Goal: Task Accomplishment & Management: Use online tool/utility

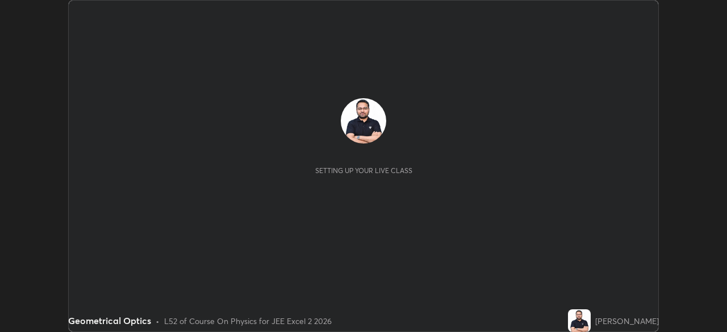
scroll to position [332, 727]
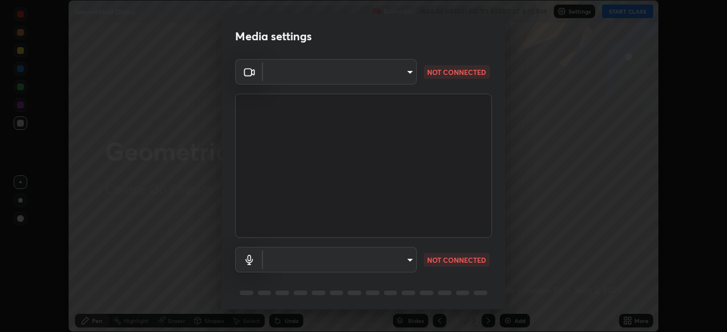
type input "30b38e2068544aa0dbb420bd76fad4d10090c825ecd2ec744dcbb81270b2d089"
type input "bf0f02bfbd594e97d57fd8f2ce39e996809632589042c721a33fd6fb1867c869"
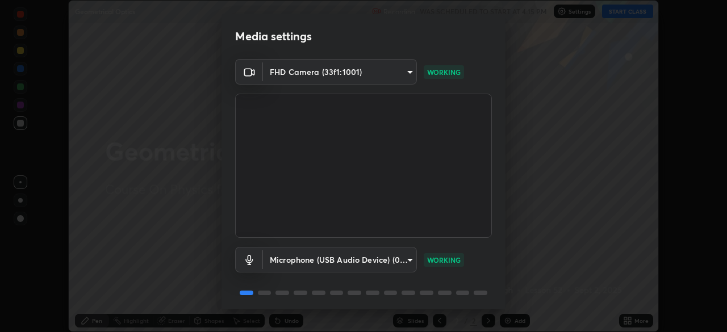
scroll to position [40, 0]
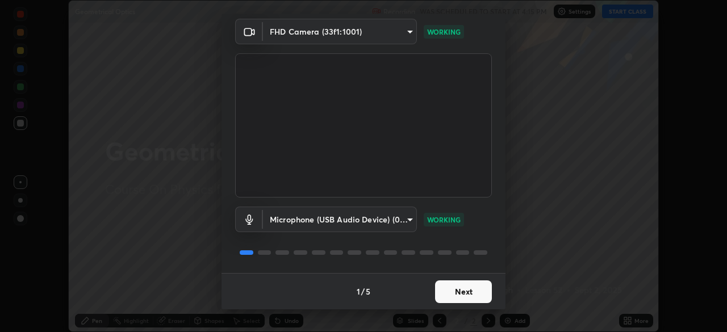
click at [468, 287] on button "Next" at bounding box center [463, 291] width 57 height 23
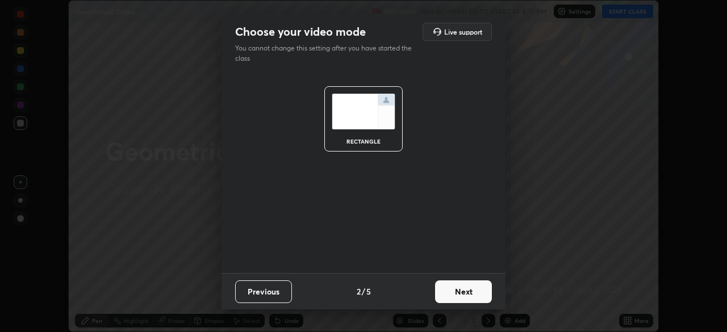
click at [468, 295] on button "Next" at bounding box center [463, 291] width 57 height 23
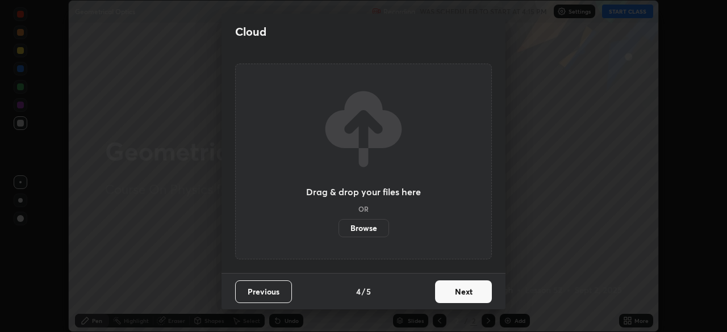
click at [468, 295] on button "Next" at bounding box center [463, 291] width 57 height 23
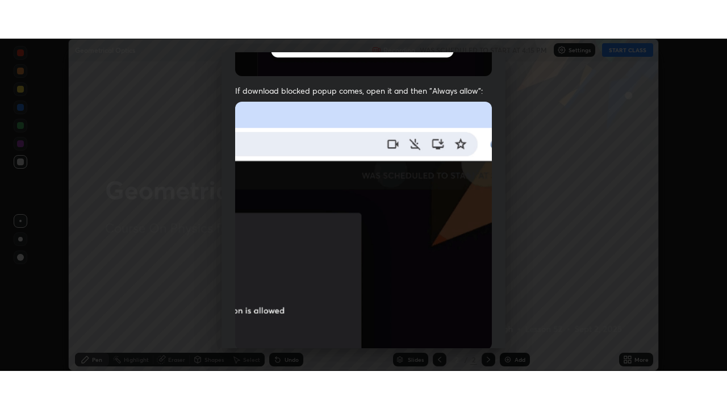
scroll to position [272, 0]
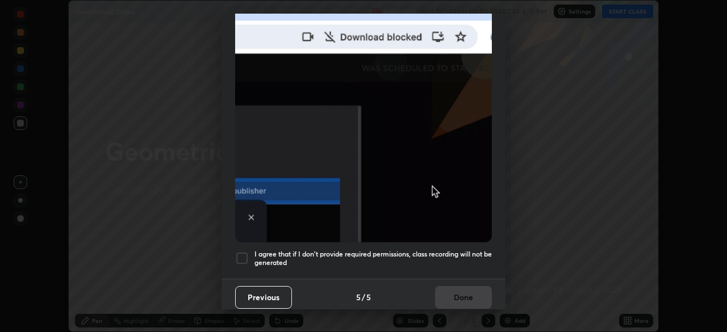
click at [453, 258] on h5 "I agree that if I don't provide required permissions, class recording will not …" at bounding box center [372, 259] width 237 height 18
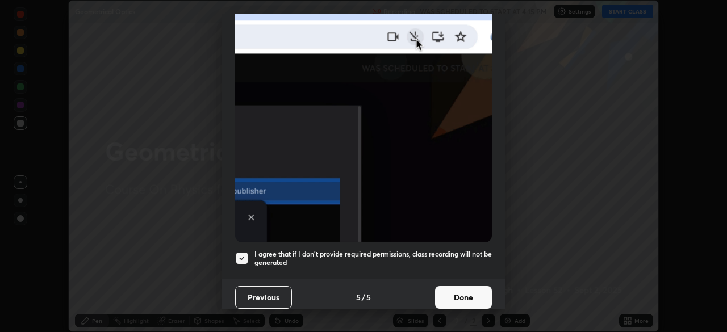
click at [459, 288] on button "Done" at bounding box center [463, 297] width 57 height 23
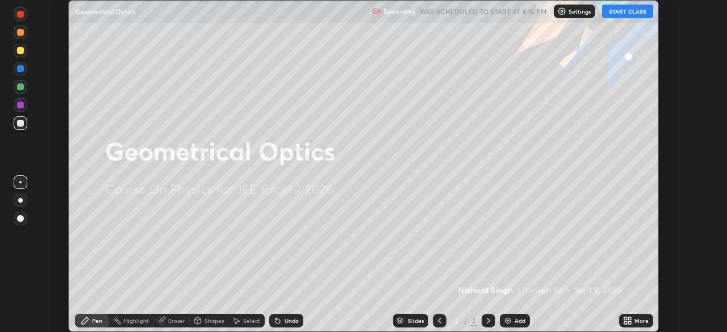
click at [622, 13] on button "START CLASS" at bounding box center [627, 12] width 51 height 14
click at [629, 318] on icon at bounding box center [629, 318] width 3 height 3
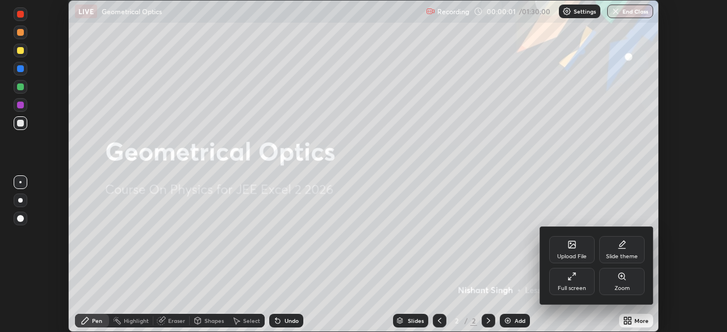
click at [578, 276] on div "Full screen" at bounding box center [571, 281] width 45 height 27
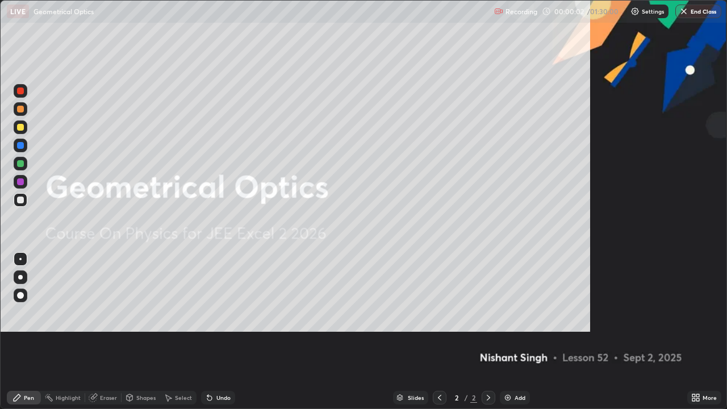
scroll to position [409, 727]
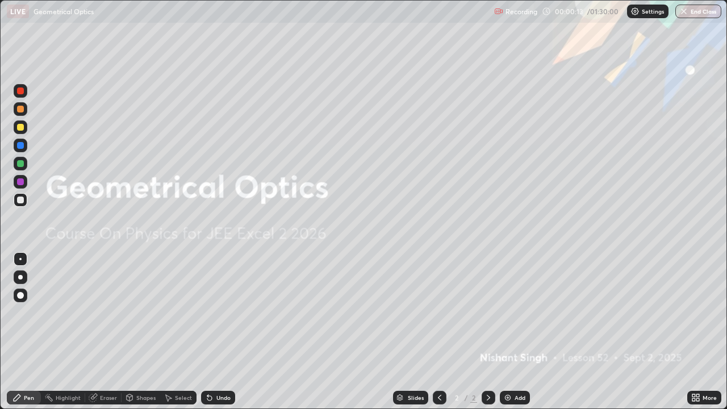
click at [514, 332] on div "Add" at bounding box center [515, 398] width 30 height 14
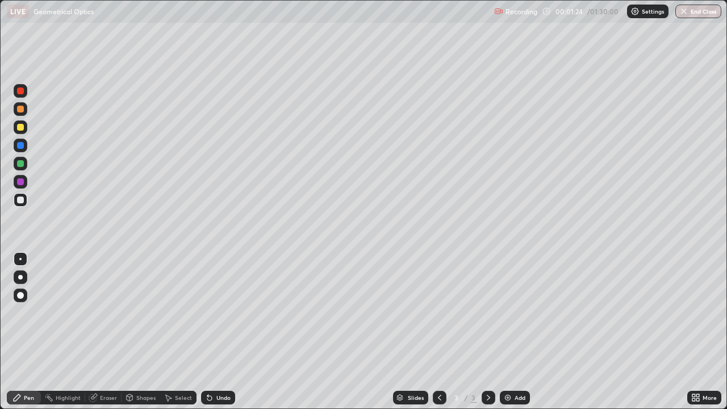
click at [215, 332] on div "Undo" at bounding box center [218, 398] width 34 height 14
click at [22, 162] on div at bounding box center [20, 163] width 7 height 7
click at [23, 199] on div at bounding box center [20, 199] width 7 height 7
click at [102, 332] on div "Eraser" at bounding box center [108, 398] width 17 height 6
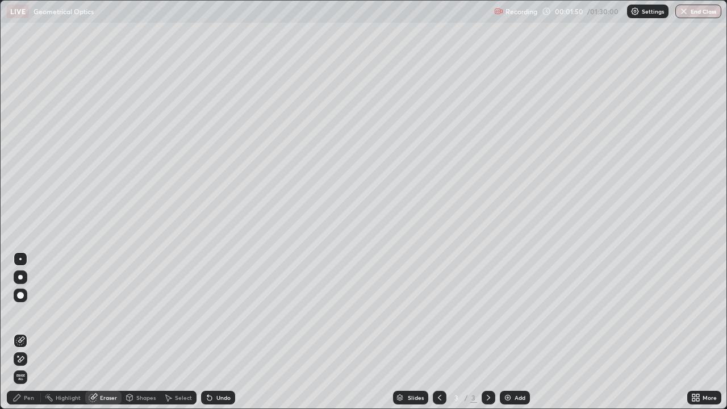
click at [26, 332] on div "Pen" at bounding box center [29, 398] width 10 height 6
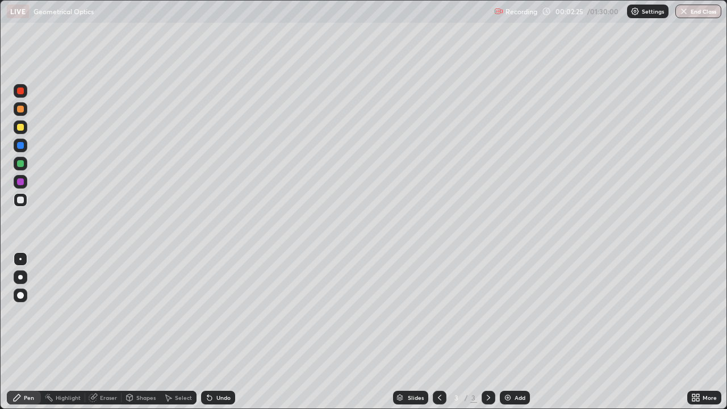
click at [24, 149] on div at bounding box center [21, 146] width 14 height 14
click at [23, 166] on div at bounding box center [20, 163] width 7 height 7
click at [20, 201] on div at bounding box center [20, 199] width 7 height 7
click at [220, 332] on div "Undo" at bounding box center [223, 398] width 14 height 6
click at [22, 166] on div at bounding box center [20, 163] width 7 height 7
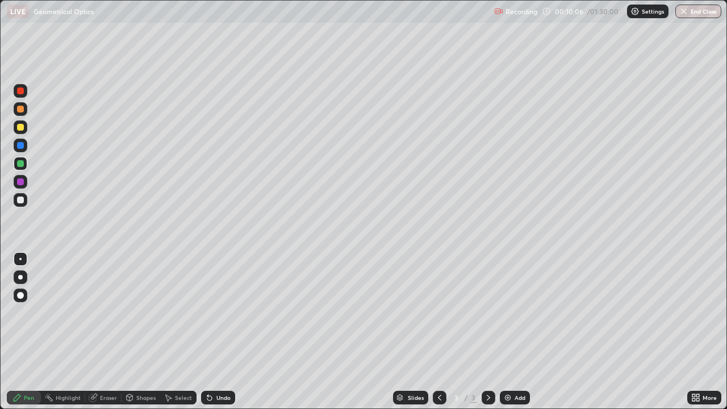
click at [26, 200] on div at bounding box center [21, 200] width 14 height 14
click at [488, 332] on icon at bounding box center [487, 398] width 3 height 6
click at [510, 332] on img at bounding box center [507, 397] width 9 height 9
click at [487, 332] on icon at bounding box center [488, 397] width 9 height 9
click at [509, 332] on img at bounding box center [507, 397] width 9 height 9
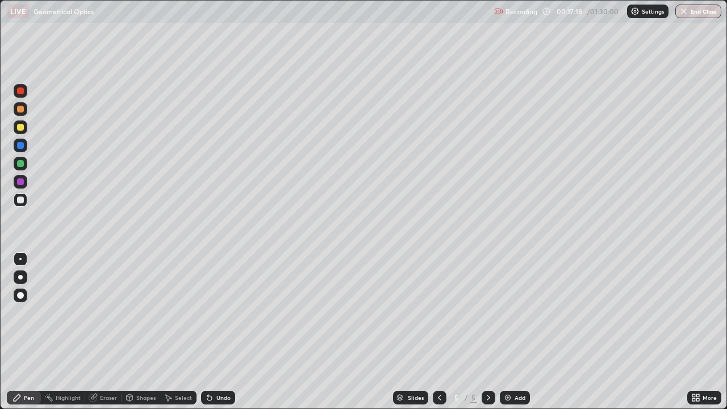
click at [219, 332] on div "Undo" at bounding box center [223, 398] width 14 height 6
click at [20, 127] on div at bounding box center [20, 127] width 7 height 7
click at [139, 332] on div "Shapes" at bounding box center [145, 398] width 19 height 6
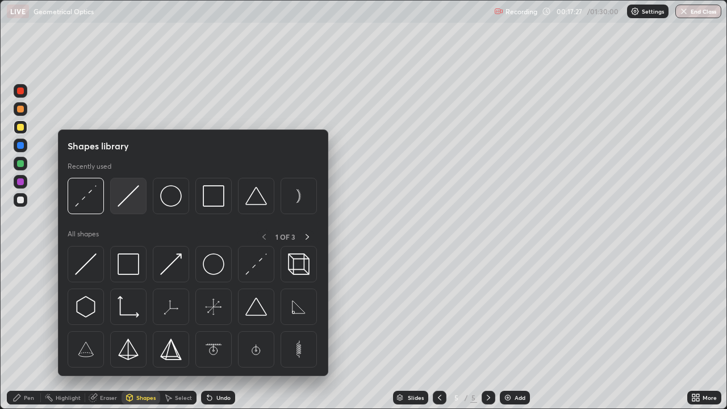
click at [123, 203] on img at bounding box center [129, 196] width 22 height 22
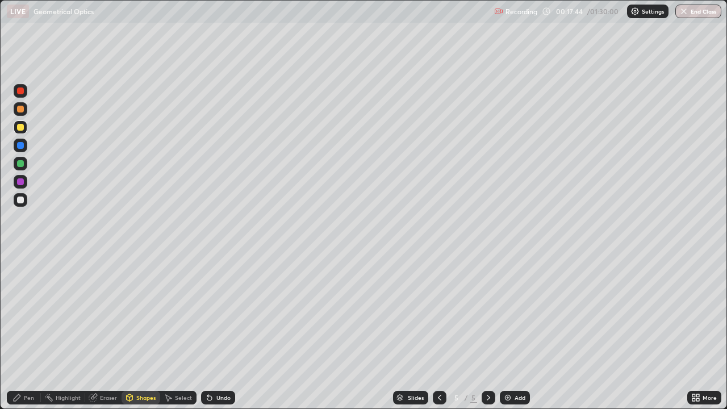
click at [26, 332] on div "Pen" at bounding box center [29, 398] width 10 height 6
click at [18, 200] on div at bounding box center [20, 199] width 7 height 7
click at [23, 127] on div at bounding box center [20, 127] width 7 height 7
click at [142, 332] on div "Shapes" at bounding box center [145, 398] width 19 height 6
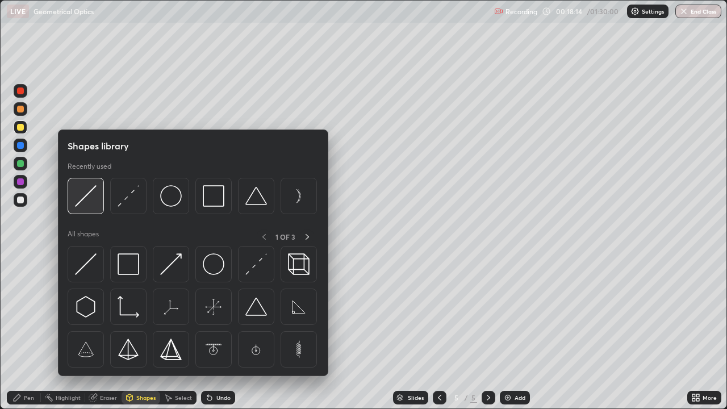
click at [91, 195] on img at bounding box center [86, 196] width 22 height 22
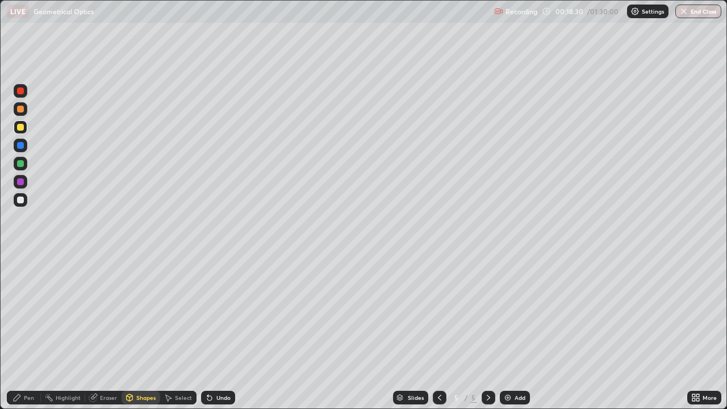
click at [146, 332] on div "Shapes" at bounding box center [145, 398] width 19 height 6
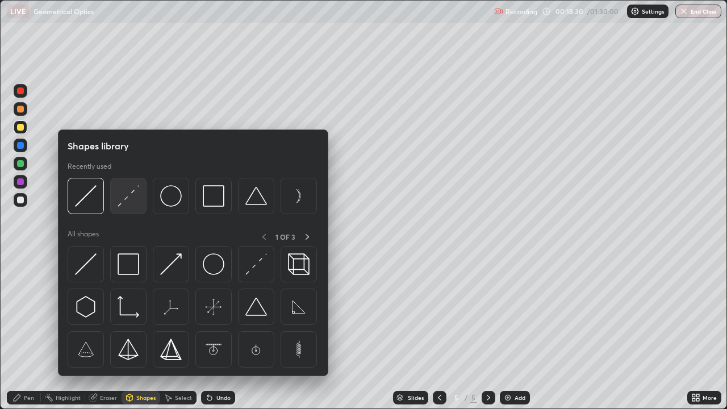
click at [131, 201] on img at bounding box center [129, 196] width 22 height 22
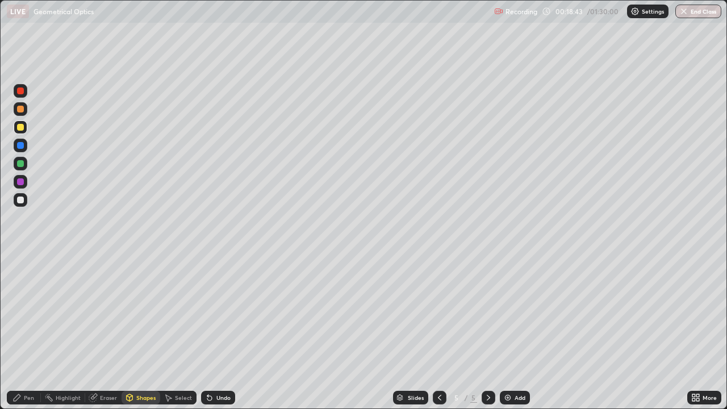
click at [27, 332] on div "Pen" at bounding box center [29, 398] width 10 height 6
click at [19, 199] on div at bounding box center [20, 199] width 7 height 7
click at [23, 127] on div at bounding box center [20, 127] width 7 height 7
click at [437, 332] on icon at bounding box center [439, 397] width 9 height 9
click at [488, 332] on icon at bounding box center [488, 397] width 9 height 9
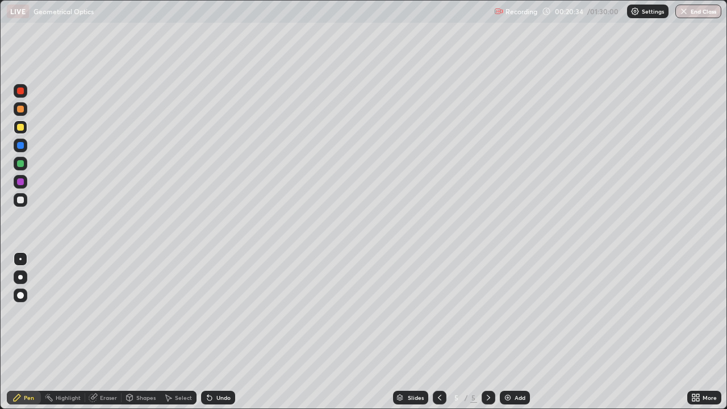
click at [488, 332] on icon at bounding box center [488, 397] width 9 height 9
click at [513, 332] on div "Add" at bounding box center [515, 398] width 30 height 14
click at [23, 200] on div at bounding box center [20, 199] width 7 height 7
click at [216, 332] on div "Undo" at bounding box center [223, 398] width 14 height 6
click at [20, 146] on div at bounding box center [20, 145] width 7 height 7
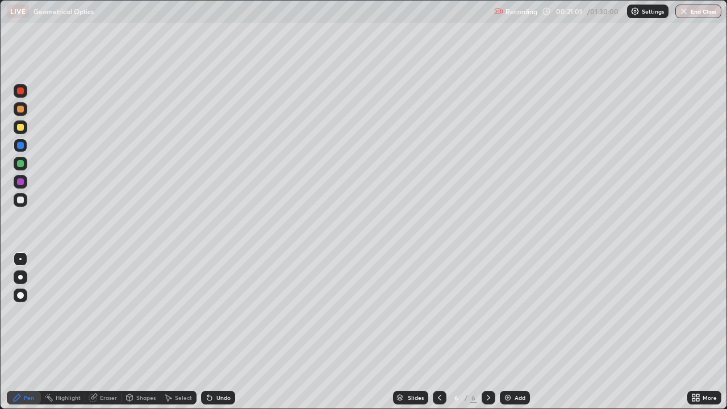
click at [142, 332] on div "Shapes" at bounding box center [145, 398] width 19 height 6
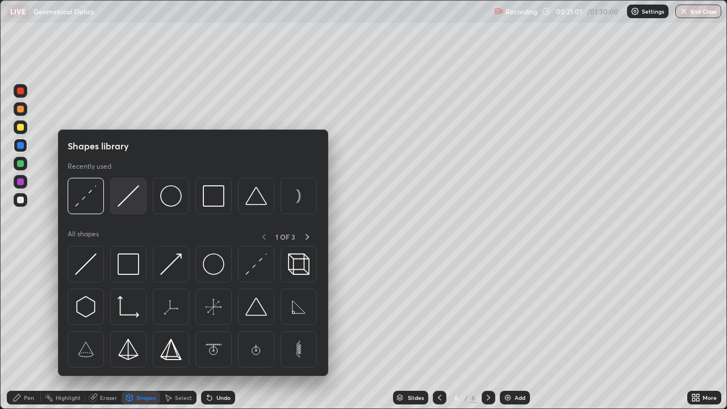
click at [127, 197] on img at bounding box center [129, 196] width 22 height 22
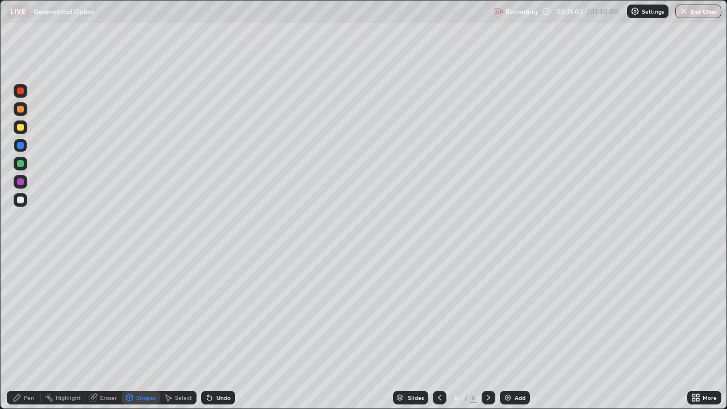
click at [19, 110] on div at bounding box center [20, 109] width 7 height 7
click at [19, 145] on div at bounding box center [20, 145] width 7 height 7
click at [20, 164] on div at bounding box center [20, 163] width 7 height 7
click at [25, 332] on div "Pen" at bounding box center [29, 398] width 10 height 6
click at [20, 129] on div at bounding box center [20, 127] width 7 height 7
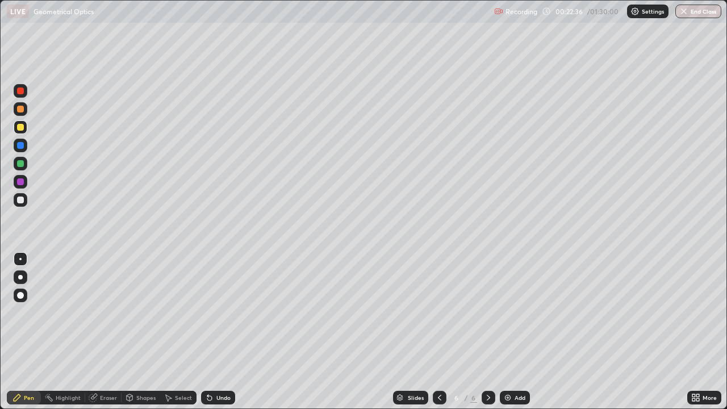
click at [217, 332] on div "Undo" at bounding box center [223, 398] width 14 height 6
click at [216, 332] on div "Undo" at bounding box center [223, 398] width 14 height 6
click at [489, 332] on icon at bounding box center [488, 397] width 9 height 9
click at [512, 332] on div "Add" at bounding box center [515, 398] width 30 height 14
click at [22, 199] on div at bounding box center [20, 199] width 7 height 7
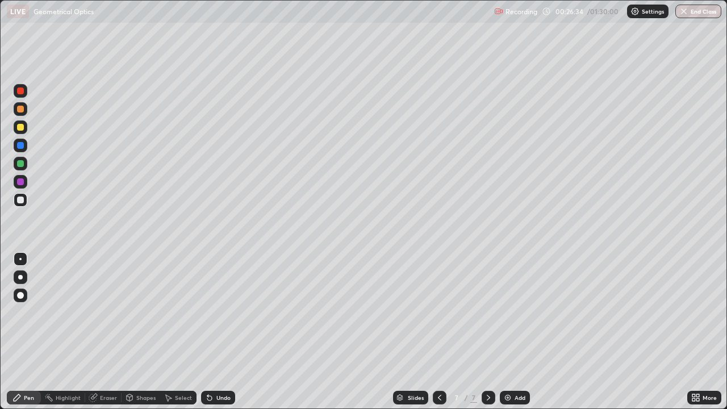
click at [22, 147] on div at bounding box center [20, 145] width 7 height 7
click at [20, 109] on div at bounding box center [20, 109] width 7 height 7
click at [142, 332] on div "Shapes" at bounding box center [145, 398] width 19 height 6
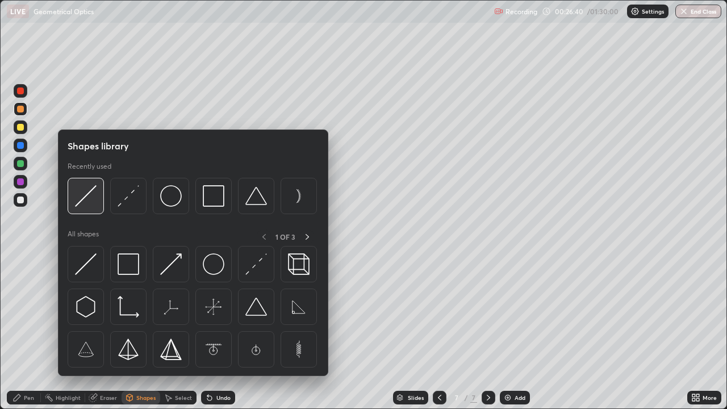
click at [94, 198] on img at bounding box center [86, 196] width 22 height 22
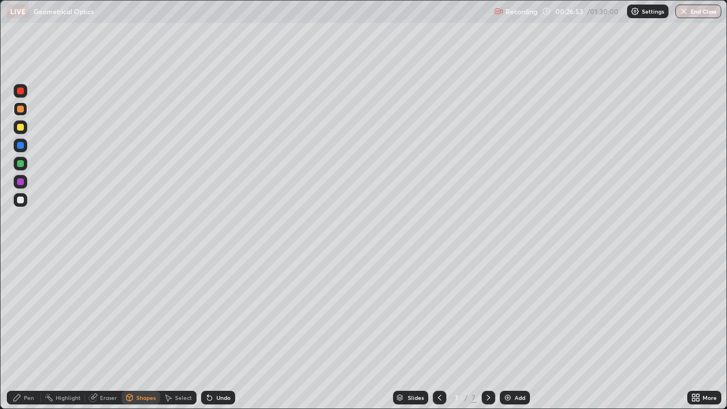
click at [20, 145] on div at bounding box center [20, 145] width 7 height 7
click at [24, 332] on div "Pen" at bounding box center [29, 398] width 10 height 6
click at [216, 332] on div "Undo" at bounding box center [223, 398] width 14 height 6
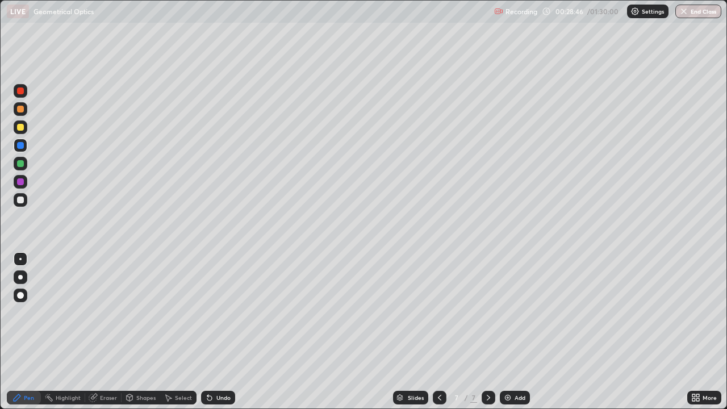
click at [19, 198] on div at bounding box center [20, 199] width 7 height 7
click at [21, 145] on div at bounding box center [20, 145] width 7 height 7
click at [23, 107] on div at bounding box center [20, 109] width 7 height 7
click at [486, 332] on icon at bounding box center [487, 398] width 3 height 6
click at [511, 332] on div "Add" at bounding box center [515, 398] width 30 height 14
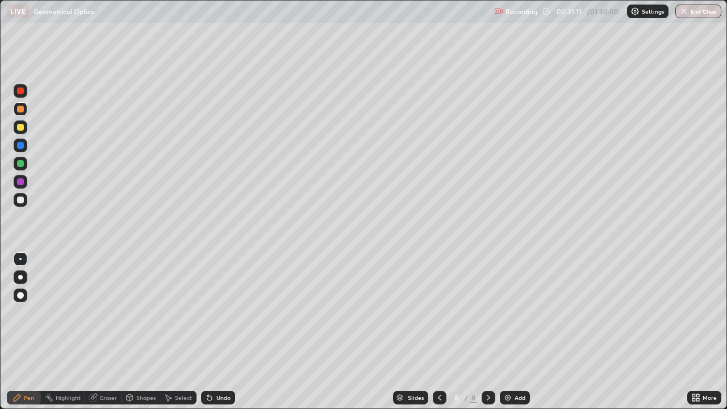
click at [24, 200] on div at bounding box center [21, 200] width 14 height 14
click at [21, 146] on div at bounding box center [20, 145] width 7 height 7
click at [20, 129] on div at bounding box center [20, 127] width 7 height 7
click at [144, 332] on div "Shapes" at bounding box center [145, 398] width 19 height 6
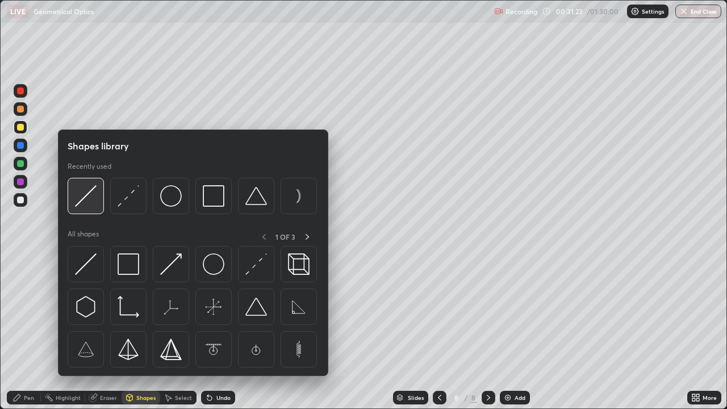
click at [96, 199] on img at bounding box center [86, 196] width 22 height 22
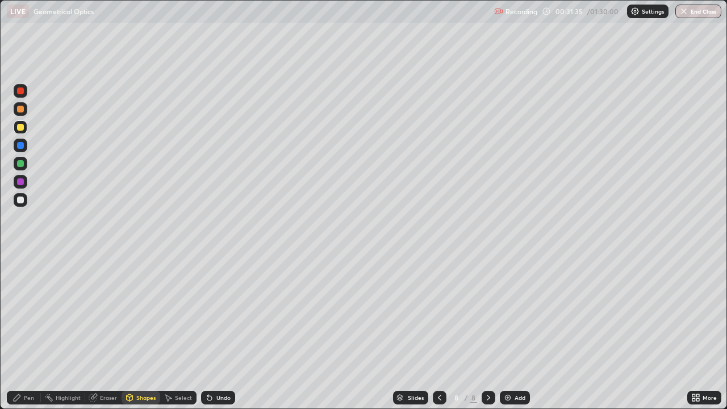
click at [143, 332] on div "Shapes" at bounding box center [145, 398] width 19 height 6
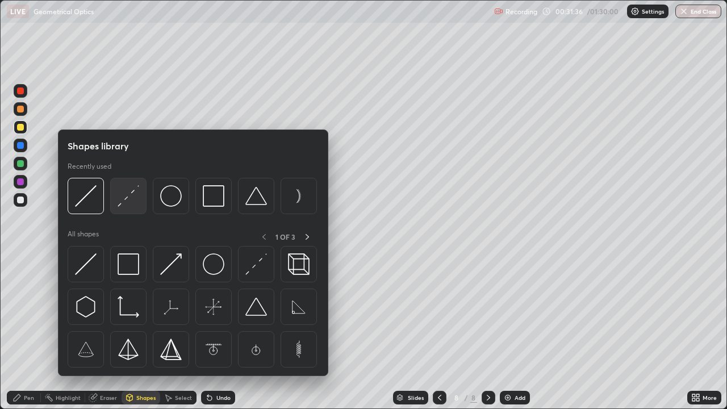
click at [134, 200] on img at bounding box center [129, 196] width 22 height 22
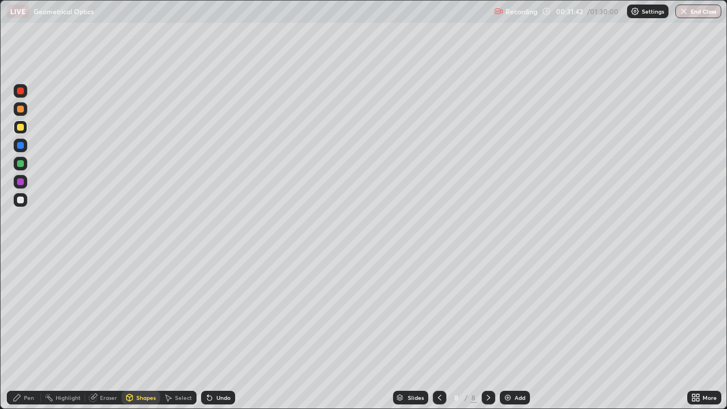
click at [20, 110] on div at bounding box center [20, 109] width 7 height 7
click at [23, 90] on div at bounding box center [20, 90] width 7 height 7
click at [30, 332] on div "Pen" at bounding box center [29, 398] width 10 height 6
click at [510, 332] on img at bounding box center [507, 397] width 9 height 9
click at [20, 200] on div at bounding box center [20, 199] width 7 height 7
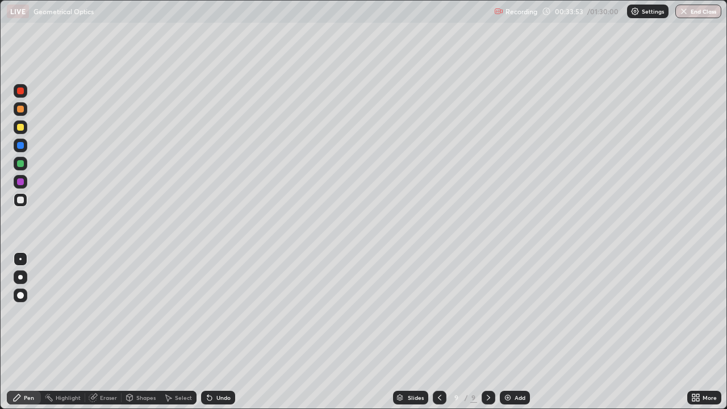
click at [21, 148] on div at bounding box center [20, 145] width 7 height 7
click at [212, 332] on icon at bounding box center [209, 397] width 9 height 9
click at [20, 111] on div at bounding box center [20, 109] width 7 height 7
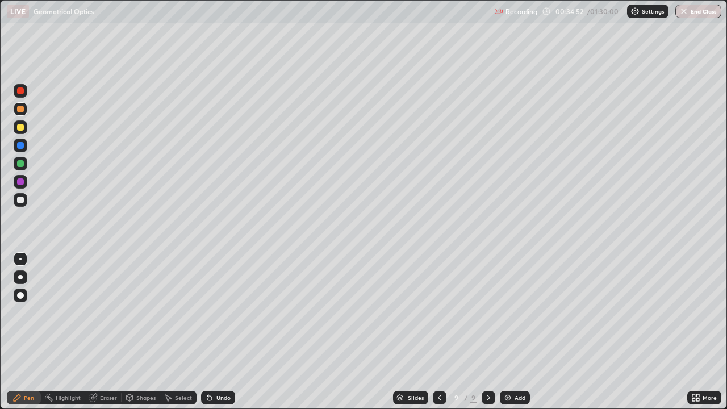
click at [23, 200] on div at bounding box center [20, 199] width 7 height 7
click at [20, 145] on div at bounding box center [20, 145] width 7 height 7
click at [25, 196] on div at bounding box center [21, 200] width 14 height 14
click at [221, 332] on div "Undo" at bounding box center [218, 398] width 34 height 14
click at [213, 332] on div "Undo" at bounding box center [218, 398] width 34 height 14
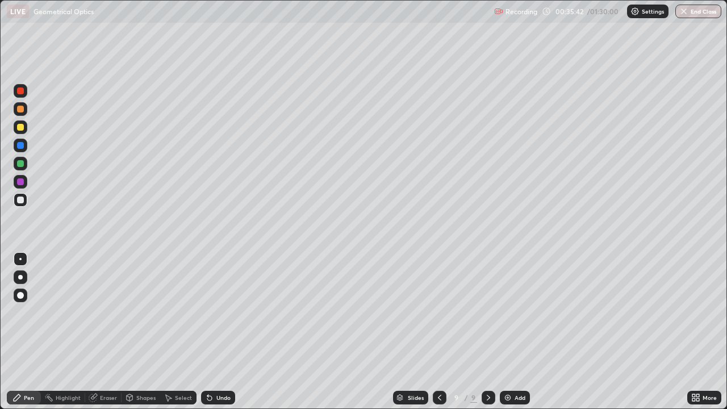
click at [220, 332] on div "Undo" at bounding box center [218, 398] width 34 height 14
click at [485, 332] on icon at bounding box center [488, 397] width 9 height 9
click at [510, 332] on img at bounding box center [507, 397] width 9 height 9
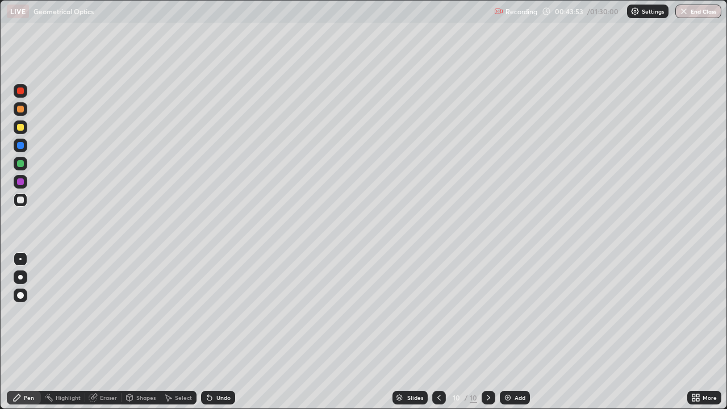
click at [439, 332] on icon at bounding box center [438, 397] width 9 height 9
click at [487, 332] on icon at bounding box center [488, 397] width 9 height 9
click at [439, 332] on icon at bounding box center [438, 397] width 9 height 9
click at [488, 332] on icon at bounding box center [487, 398] width 3 height 6
click at [438, 332] on icon at bounding box center [438, 397] width 9 height 9
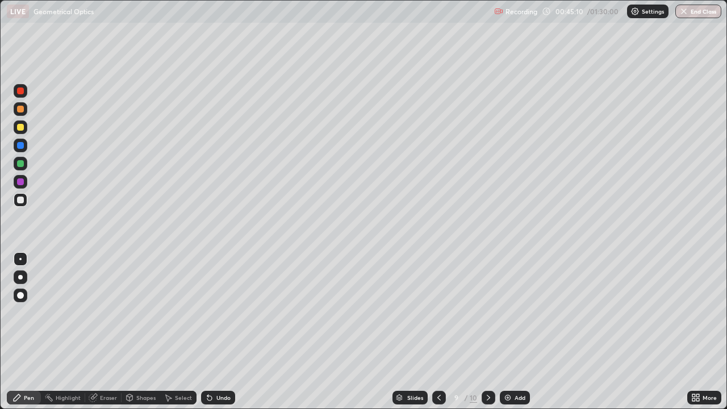
click at [509, 332] on img at bounding box center [507, 397] width 9 height 9
click at [212, 332] on icon at bounding box center [209, 397] width 9 height 9
click at [208, 332] on icon at bounding box center [209, 398] width 5 height 5
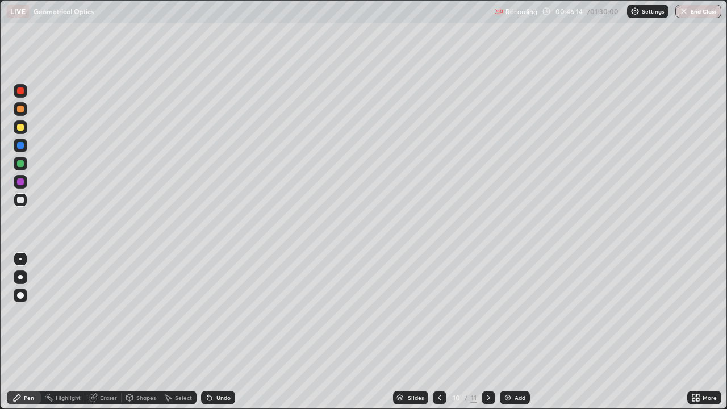
click at [208, 332] on icon at bounding box center [209, 398] width 5 height 5
click at [438, 332] on icon at bounding box center [439, 397] width 9 height 9
click at [511, 332] on div "Add" at bounding box center [515, 398] width 30 height 14
click at [438, 332] on icon at bounding box center [439, 397] width 9 height 9
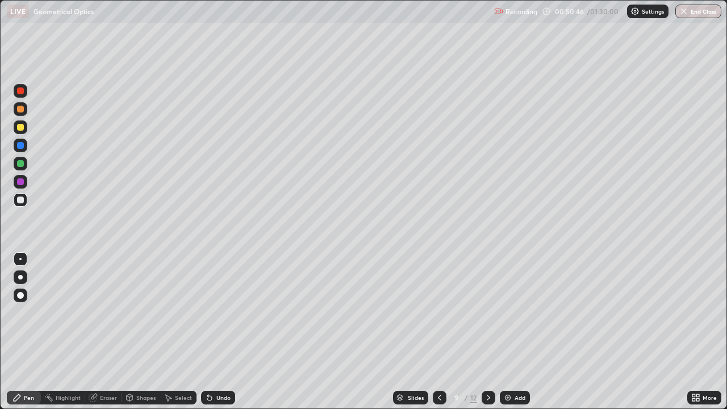
click at [486, 332] on div at bounding box center [488, 398] width 14 height 14
click at [486, 332] on icon at bounding box center [488, 397] width 9 height 9
click at [487, 332] on icon at bounding box center [488, 397] width 9 height 9
click at [513, 332] on div "Add" at bounding box center [515, 398] width 30 height 14
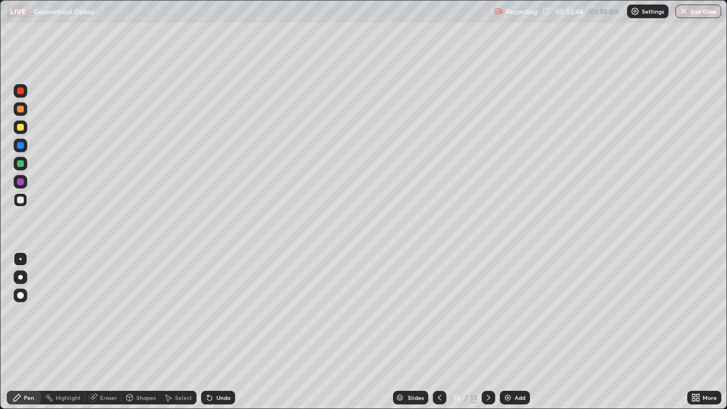
click at [217, 332] on div "Undo" at bounding box center [223, 398] width 14 height 6
click at [219, 332] on div "Undo" at bounding box center [223, 398] width 14 height 6
click at [212, 332] on icon at bounding box center [209, 397] width 9 height 9
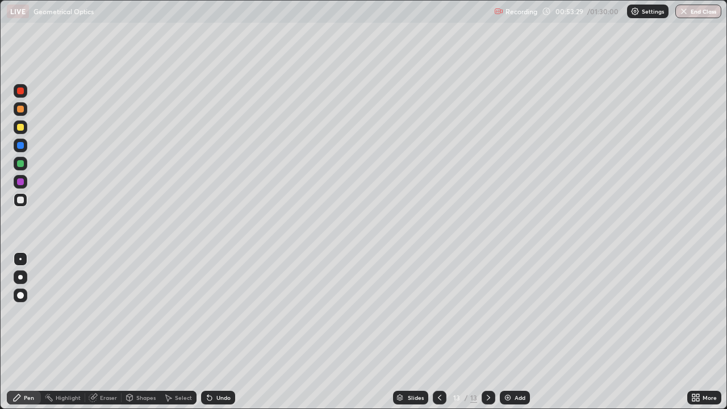
click at [212, 332] on icon at bounding box center [209, 397] width 9 height 9
click at [488, 332] on icon at bounding box center [488, 397] width 9 height 9
click at [514, 332] on div "Add" at bounding box center [519, 398] width 11 height 6
click at [223, 332] on div "Undo" at bounding box center [223, 398] width 14 height 6
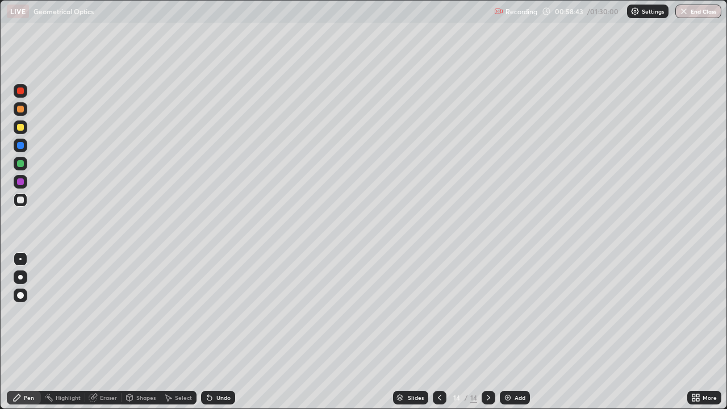
click at [223, 332] on div "Undo" at bounding box center [223, 398] width 14 height 6
click at [487, 332] on icon at bounding box center [488, 397] width 9 height 9
click at [515, 332] on div "Add" at bounding box center [515, 398] width 30 height 14
click at [20, 128] on div at bounding box center [20, 127] width 7 height 7
click at [22, 201] on div at bounding box center [20, 199] width 7 height 7
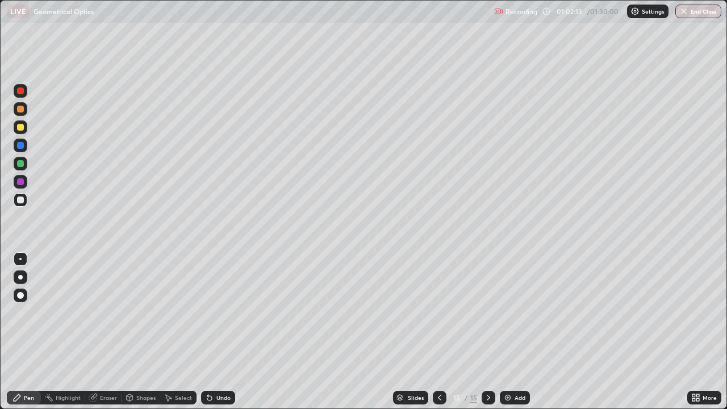
click at [141, 332] on div "Shapes" at bounding box center [145, 398] width 19 height 6
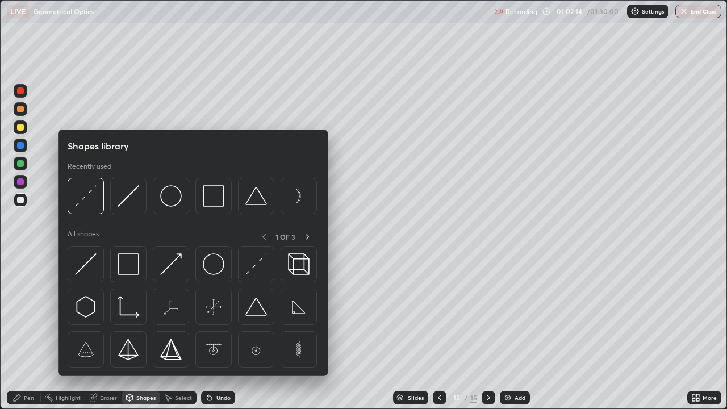
click at [141, 332] on div "Shapes" at bounding box center [145, 398] width 19 height 6
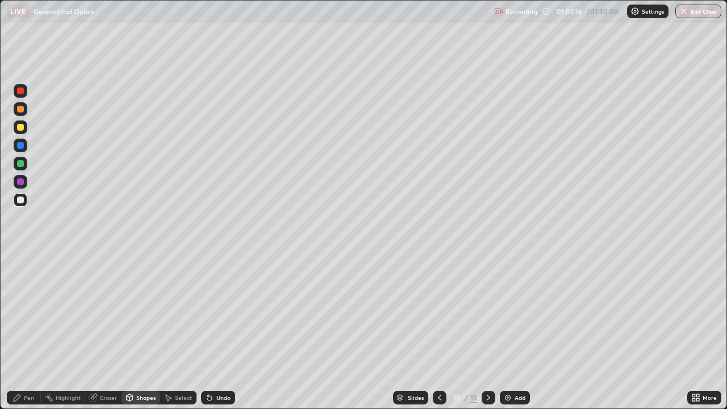
click at [111, 332] on div "Eraser" at bounding box center [108, 398] width 17 height 6
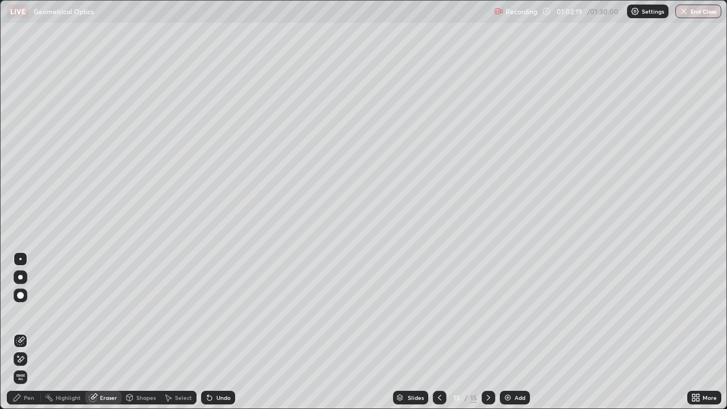
click at [25, 332] on div "Pen" at bounding box center [29, 398] width 10 height 6
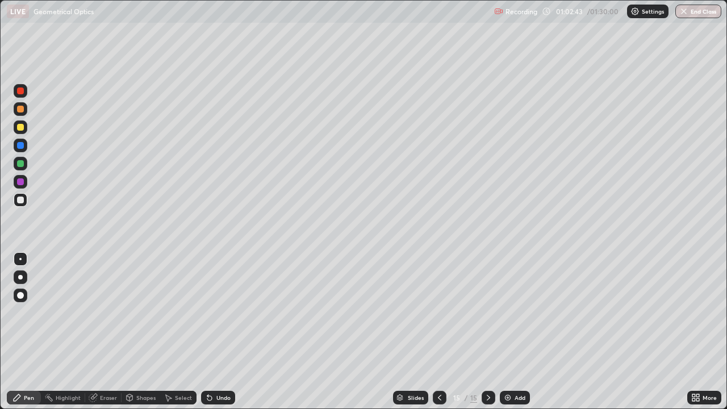
click at [22, 165] on div at bounding box center [20, 163] width 7 height 7
click at [212, 332] on icon at bounding box center [209, 397] width 9 height 9
click at [25, 202] on div at bounding box center [21, 200] width 14 height 14
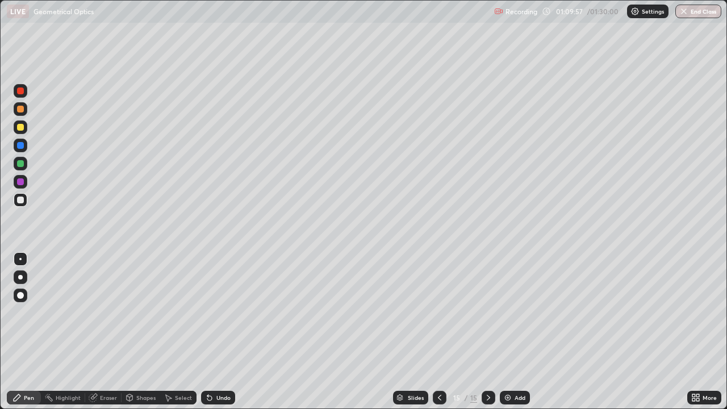
click at [20, 201] on div at bounding box center [20, 199] width 7 height 7
click at [509, 332] on img at bounding box center [507, 397] width 9 height 9
click at [438, 332] on icon at bounding box center [439, 397] width 9 height 9
click at [489, 332] on icon at bounding box center [488, 397] width 9 height 9
click at [442, 332] on icon at bounding box center [439, 397] width 9 height 9
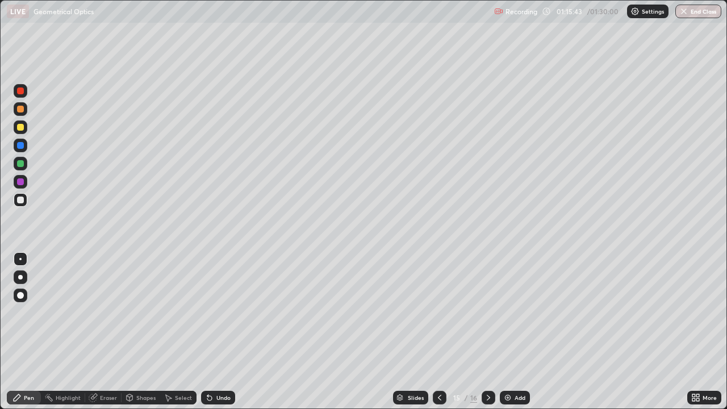
click at [492, 332] on div at bounding box center [488, 398] width 14 height 14
click at [521, 332] on div "Add" at bounding box center [519, 398] width 11 height 6
click at [20, 147] on div at bounding box center [20, 145] width 7 height 7
click at [21, 165] on div at bounding box center [20, 163] width 7 height 7
click at [21, 200] on div at bounding box center [20, 199] width 7 height 7
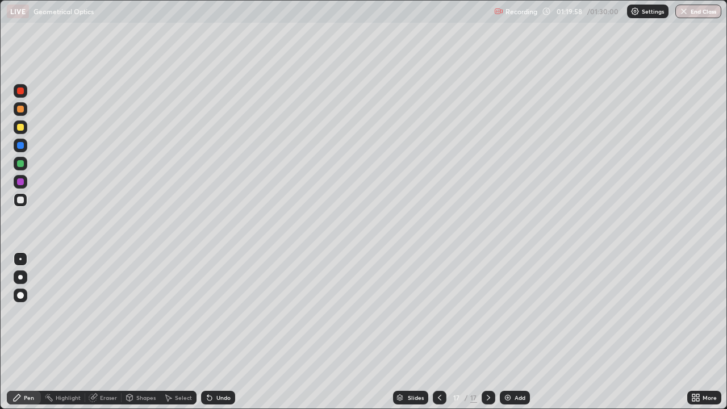
click at [487, 332] on icon at bounding box center [488, 397] width 9 height 9
click at [505, 332] on div "Add" at bounding box center [515, 398] width 30 height 14
click at [218, 332] on div "Undo" at bounding box center [223, 398] width 14 height 6
click at [22, 146] on div at bounding box center [20, 145] width 7 height 7
click at [211, 332] on icon at bounding box center [209, 397] width 9 height 9
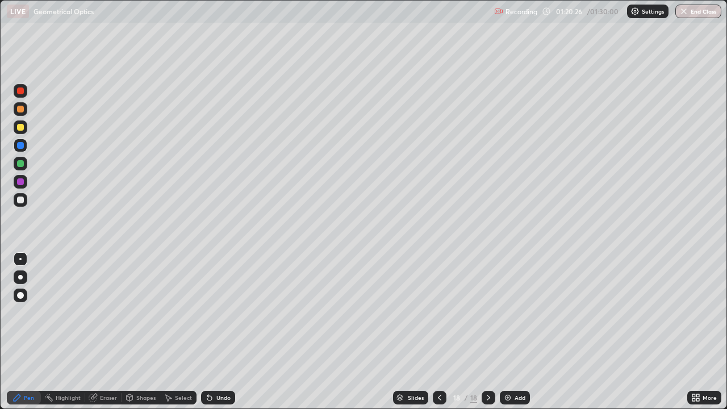
click at [211, 332] on icon at bounding box center [209, 397] width 9 height 9
click at [21, 164] on div at bounding box center [20, 163] width 7 height 7
click at [20, 199] on div at bounding box center [20, 199] width 7 height 7
click at [23, 202] on div at bounding box center [20, 199] width 7 height 7
click at [18, 128] on div at bounding box center [20, 127] width 7 height 7
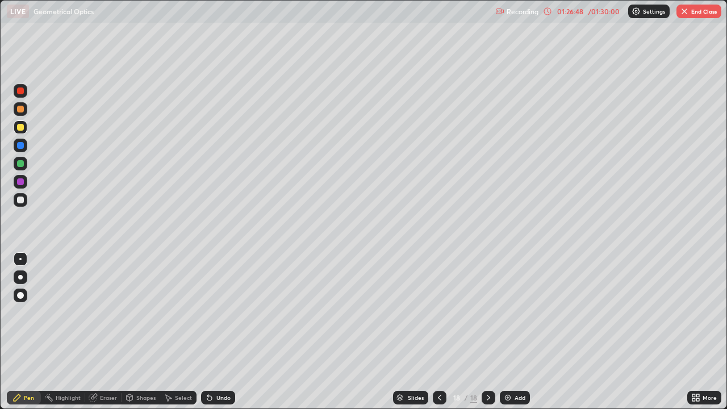
click at [19, 93] on div at bounding box center [20, 90] width 7 height 7
click at [698, 12] on button "End Class" at bounding box center [698, 12] width 45 height 14
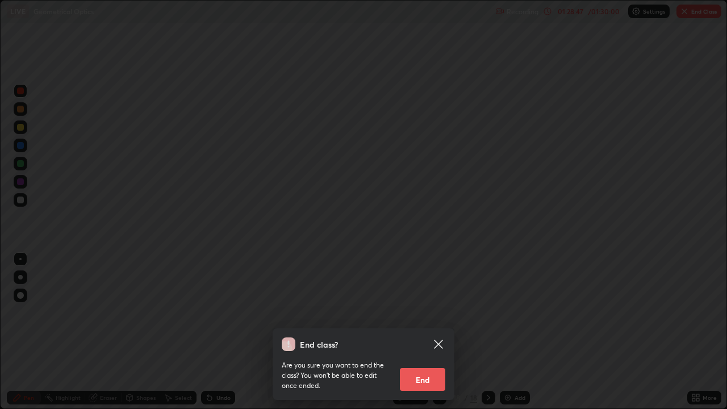
click at [422, 332] on button "End" at bounding box center [422, 379] width 45 height 23
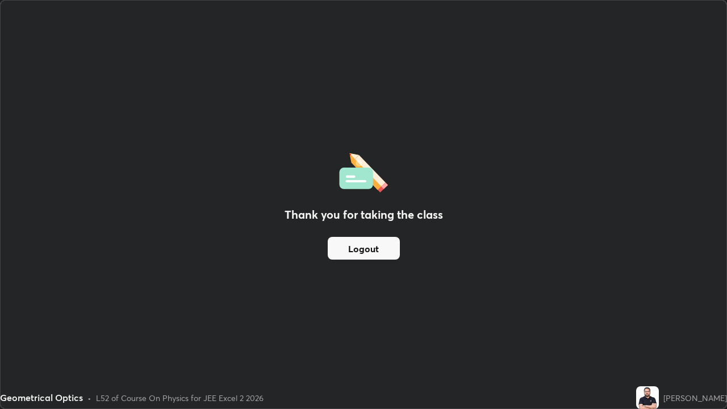
click at [366, 247] on button "Logout" at bounding box center [364, 248] width 72 height 23
